Goal: Navigation & Orientation: Find specific page/section

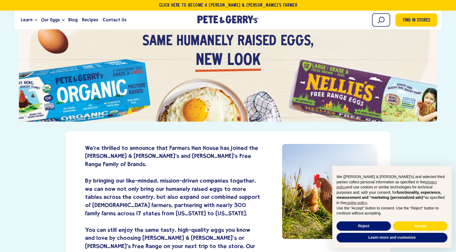
scroll to position [59, 0]
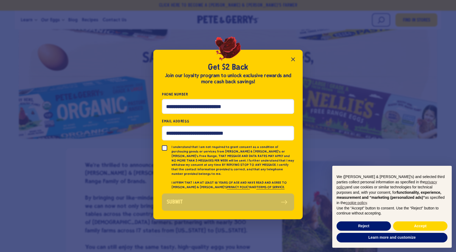
click at [299, 62] on div "Get $2 Back Join our loyalty program to unlock exclusive rewards and more cash …" at bounding box center [227, 135] width 149 height 170
click at [295, 62] on icon "Close popup" at bounding box center [293, 59] width 6 height 6
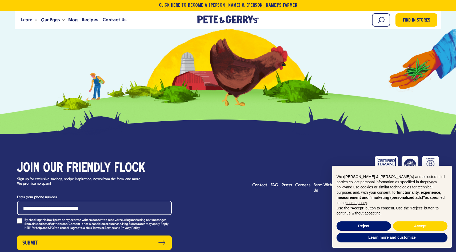
scroll to position [1499, 0]
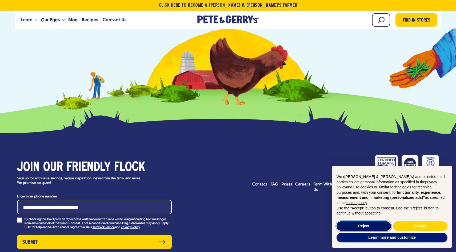
click at [372, 226] on button "Reject" at bounding box center [363, 227] width 54 height 10
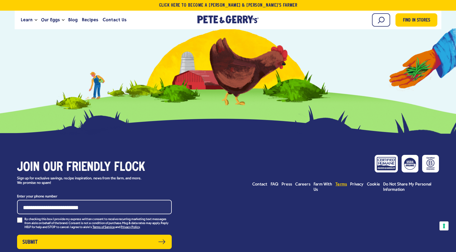
click at [343, 182] on span "Terms" at bounding box center [340, 184] width 11 height 4
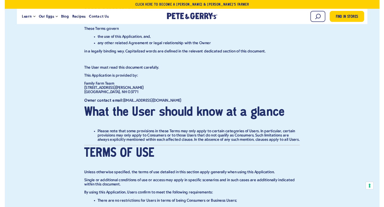
scroll to position [195, 0]
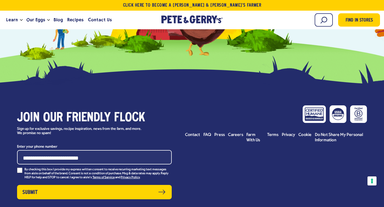
scroll to position [1511, 0]
